Goal: Information Seeking & Learning: Learn about a topic

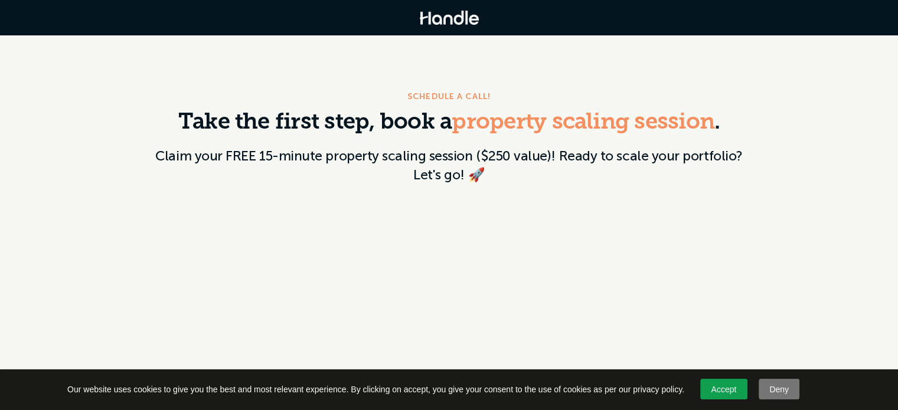
click at [444, 18] on img at bounding box center [449, 18] width 59 height 14
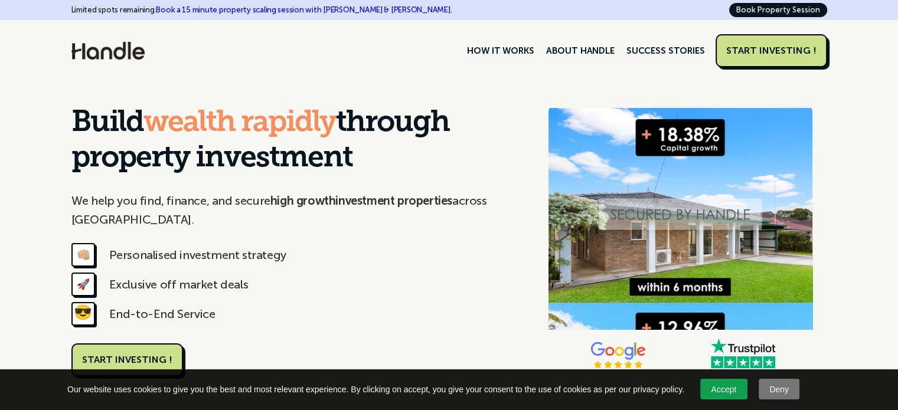
click at [328, 6] on link "Book a 15 minute property scaling session with [PERSON_NAME] & [PERSON_NAME]." at bounding box center [304, 9] width 296 height 9
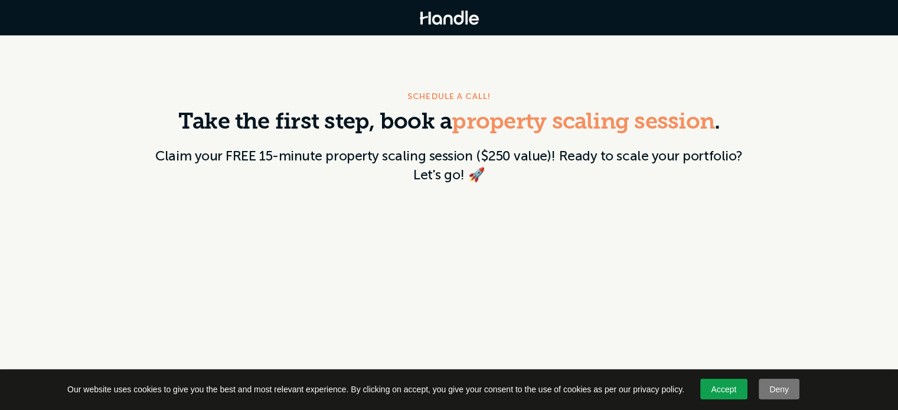
click at [462, 19] on img at bounding box center [449, 18] width 59 height 14
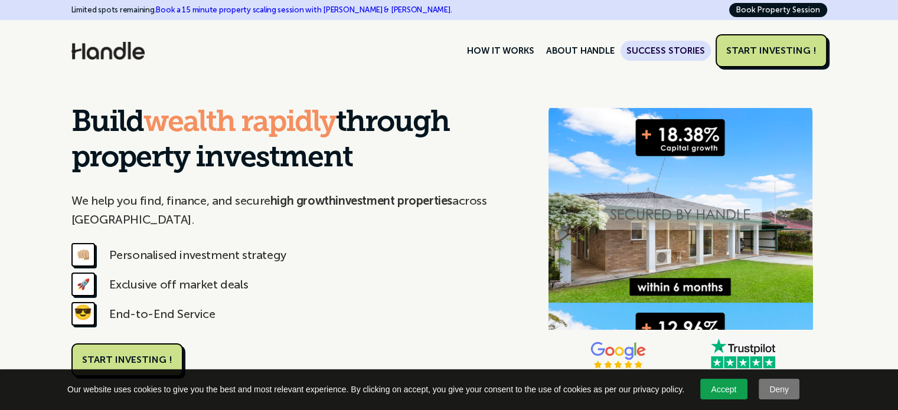
click at [694, 44] on link "SUCCESS STORIES" at bounding box center [665, 51] width 90 height 20
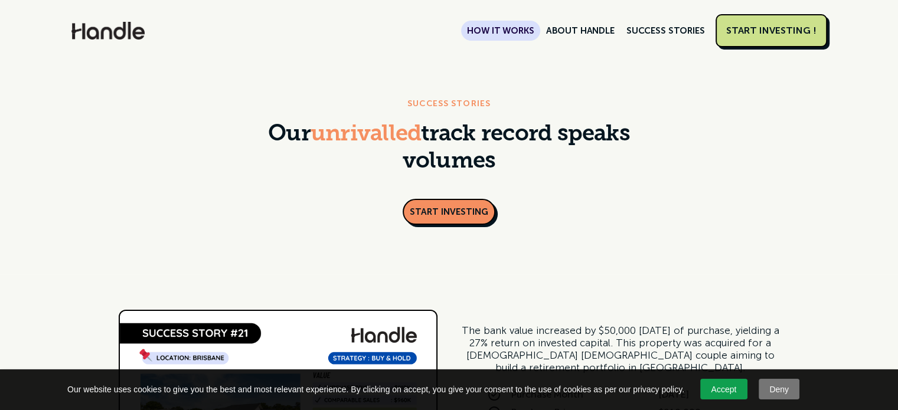
click at [531, 28] on link "HOW IT WORKS" at bounding box center [500, 31] width 79 height 20
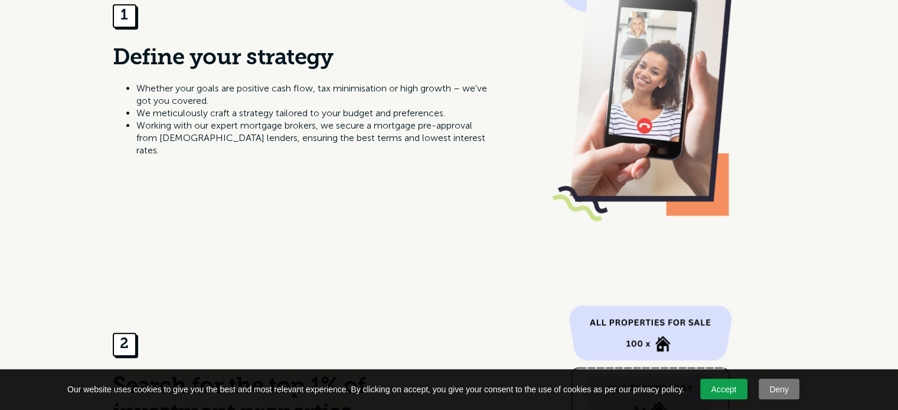
scroll to position [649, 0]
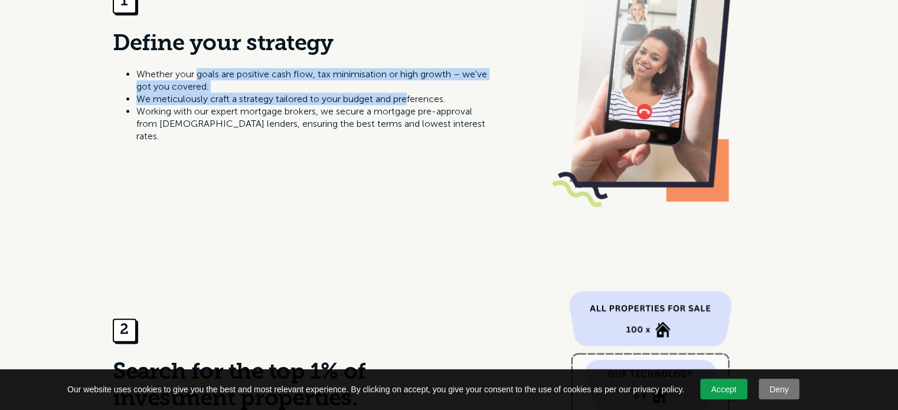
drag, startPoint x: 198, startPoint y: 70, endPoint x: 409, endPoint y: 97, distance: 212.4
click at [409, 97] on ul "Whether your goals are positive cash flow, tax minimisation or high growth – we…" at bounding box center [302, 105] width 379 height 74
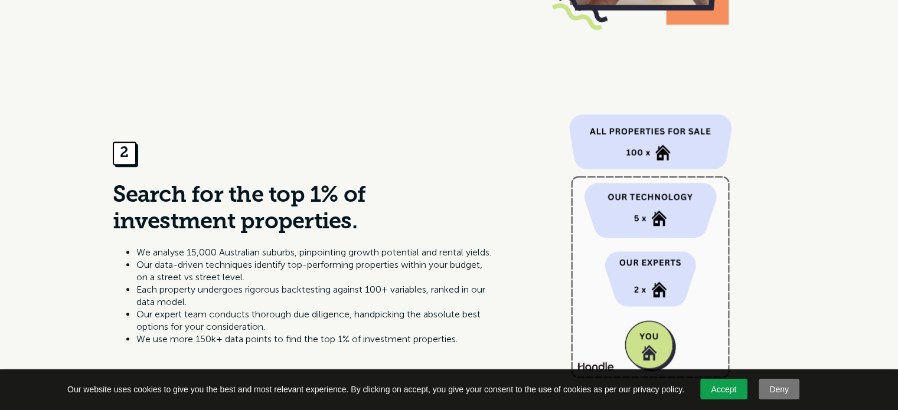
scroll to position [886, 0]
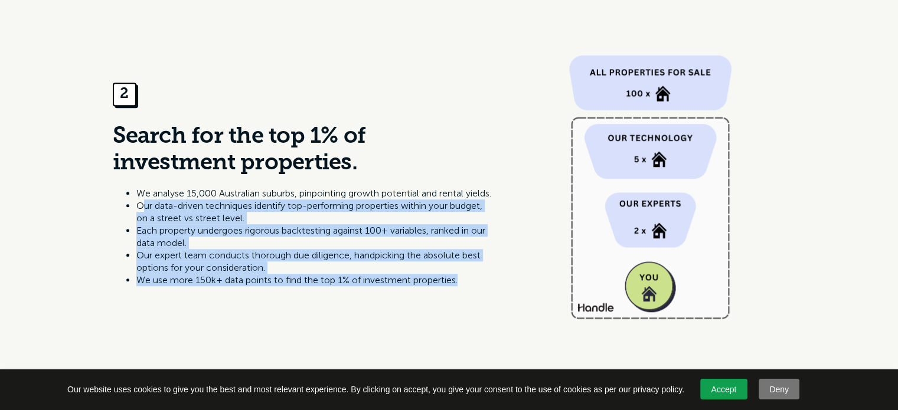
drag, startPoint x: 142, startPoint y: 207, endPoint x: 470, endPoint y: 282, distance: 336.7
click at [470, 282] on ul "We analyse 15,000 Australian suburbs, pinpointing growth potential and rental y…" at bounding box center [302, 236] width 379 height 99
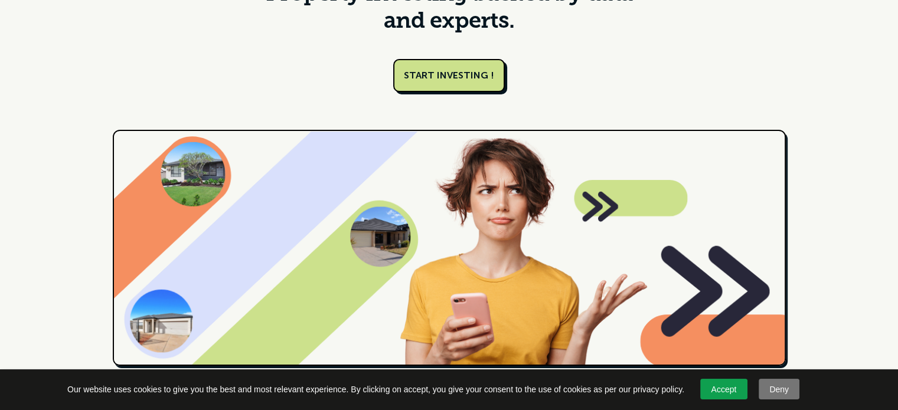
scroll to position [0, 0]
